Goal: Obtain resource: Obtain resource

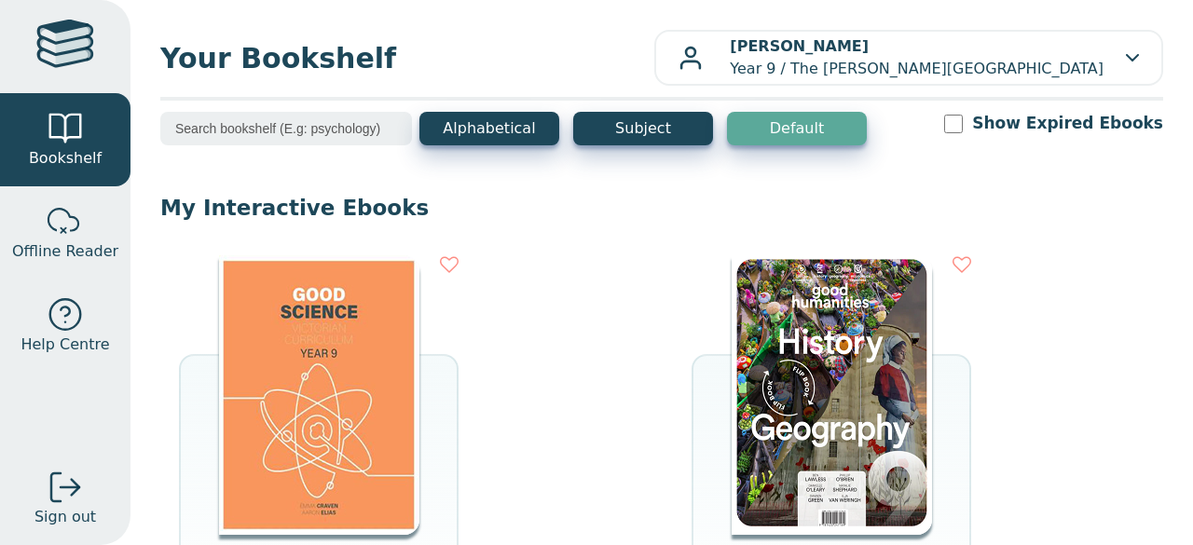
click at [328, 338] on img at bounding box center [319, 395] width 200 height 280
click at [354, 335] on img at bounding box center [319, 395] width 200 height 280
